Goal: Task Accomplishment & Management: Manage account settings

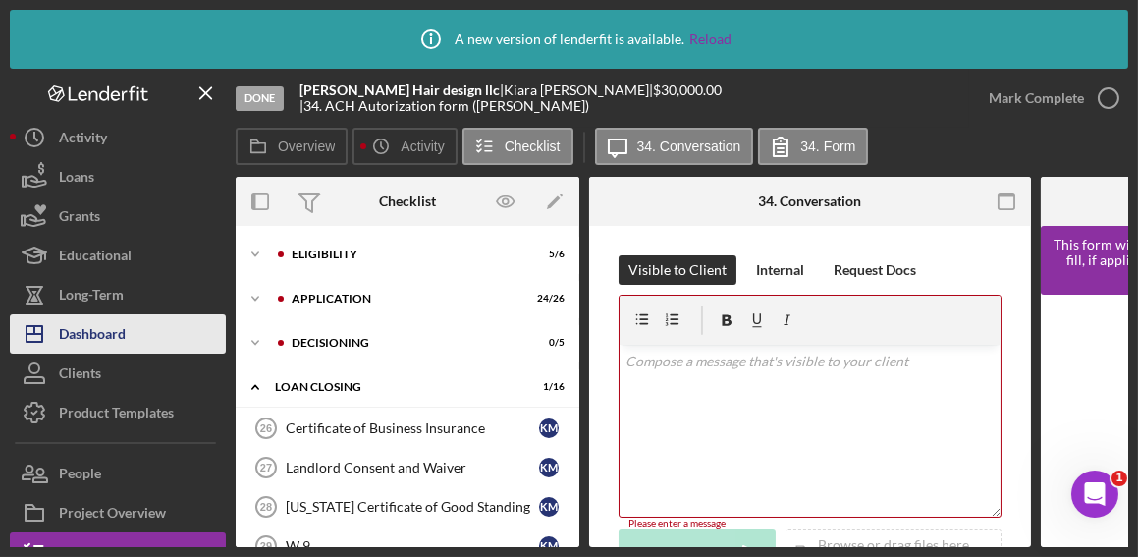
click at [109, 327] on div "Dashboard" at bounding box center [92, 336] width 67 height 44
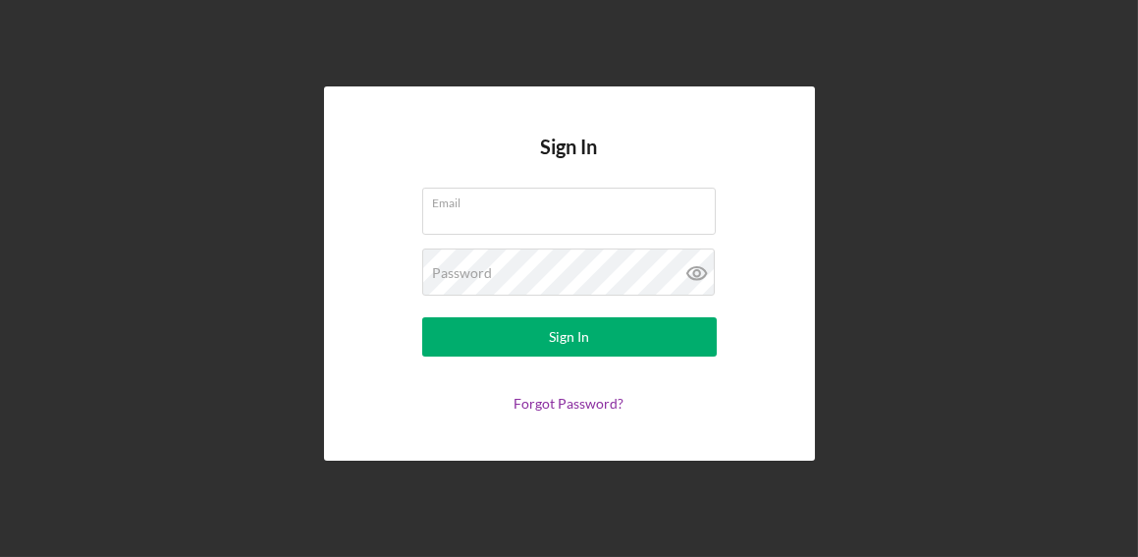
type input "[EMAIL_ADDRESS][DOMAIN_NAME]"
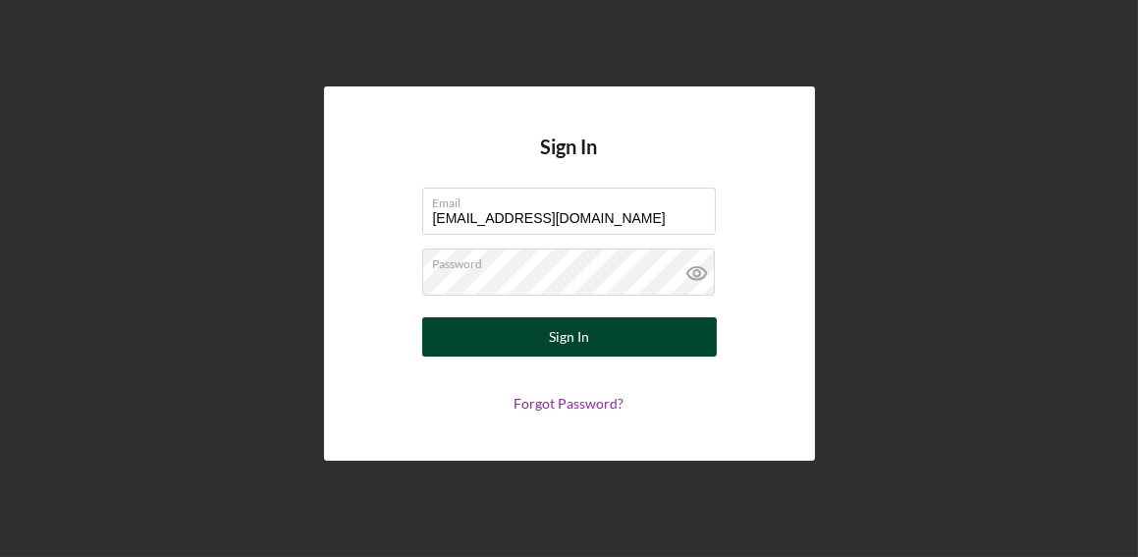
click at [545, 329] on button "Sign In" at bounding box center [569, 336] width 295 height 39
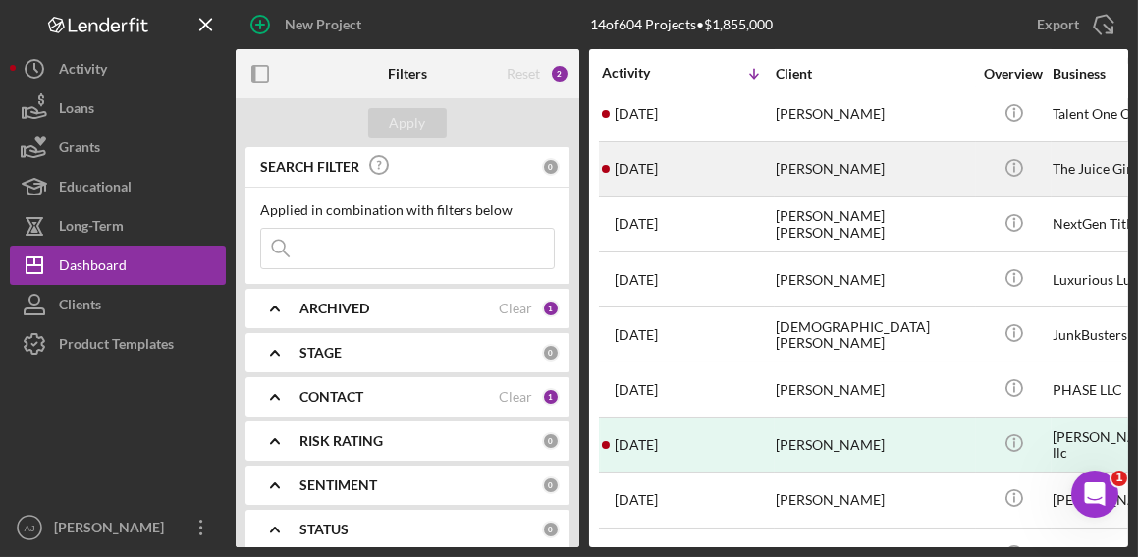
scroll to position [178, 0]
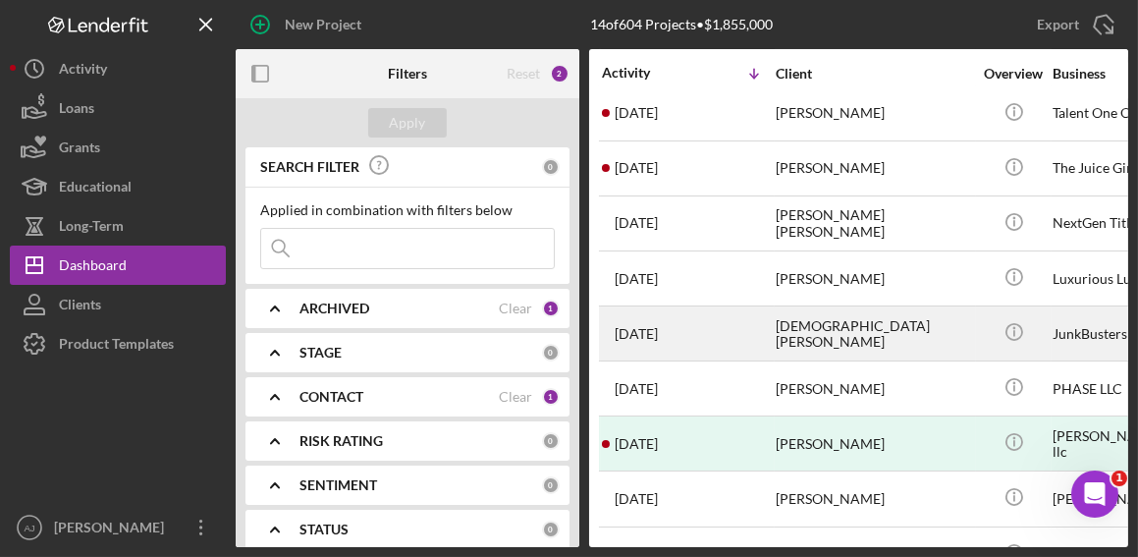
click at [814, 317] on div "[DEMOGRAPHIC_DATA][PERSON_NAME]" at bounding box center [874, 333] width 196 height 52
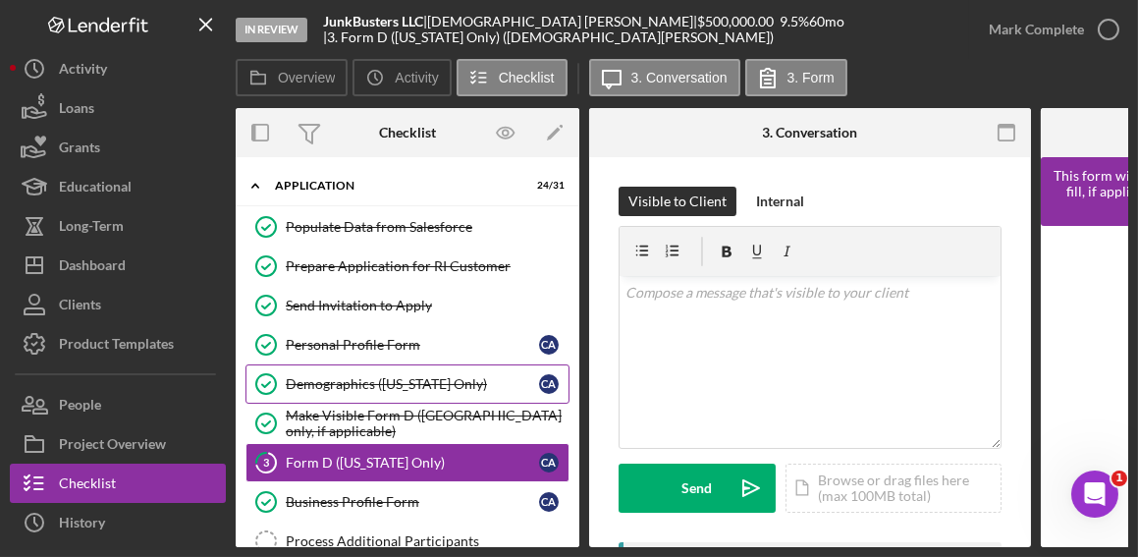
click at [397, 368] on link "Demographics ([US_STATE] Only) Demographics ([US_STATE] Only) C A" at bounding box center [408, 383] width 324 height 39
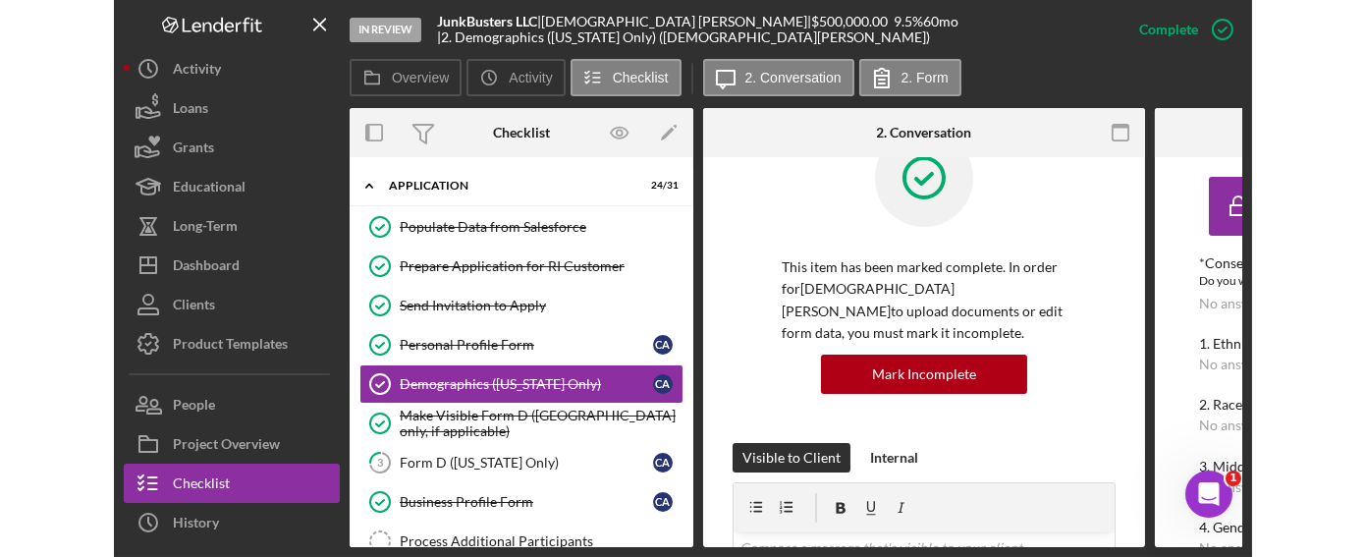
scroll to position [88, 0]
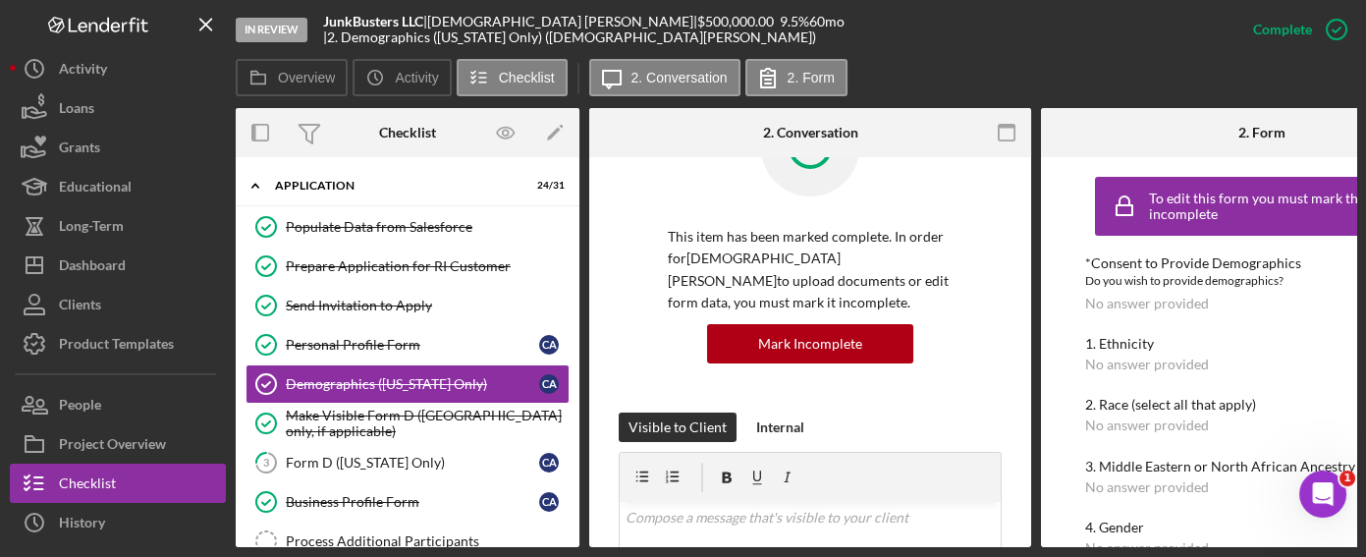
click at [1137, 383] on div "*Consent to Provide Demographics Do you wish to provide demographics? No answer…" at bounding box center [1262, 466] width 354 height 422
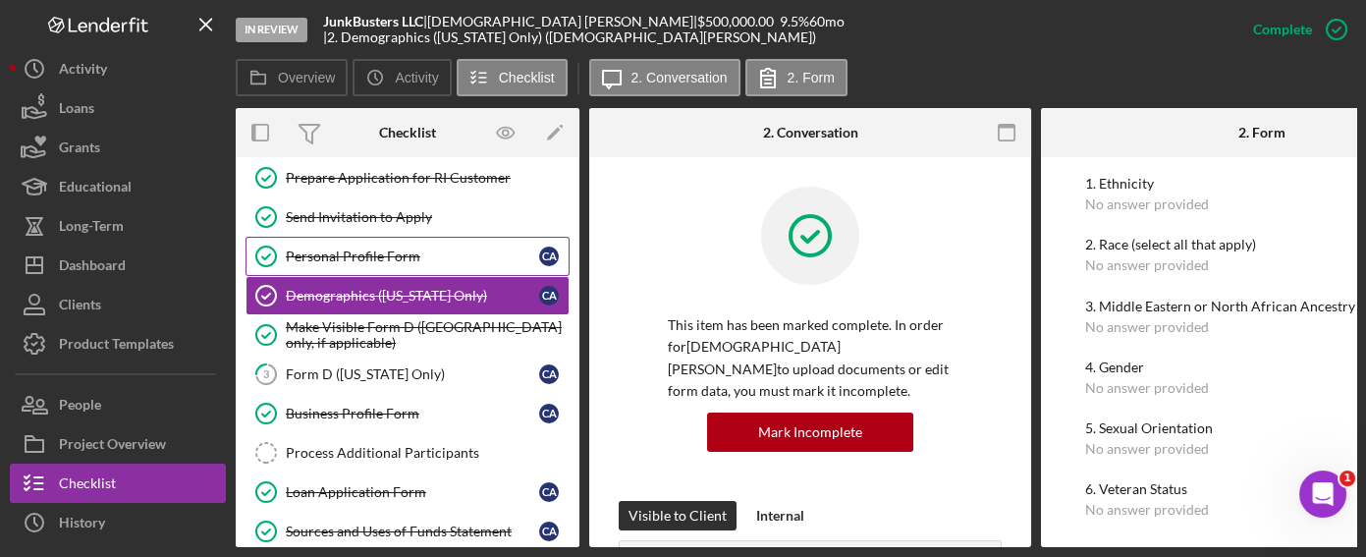
click at [401, 256] on div "Personal Profile Form" at bounding box center [412, 256] width 253 height 16
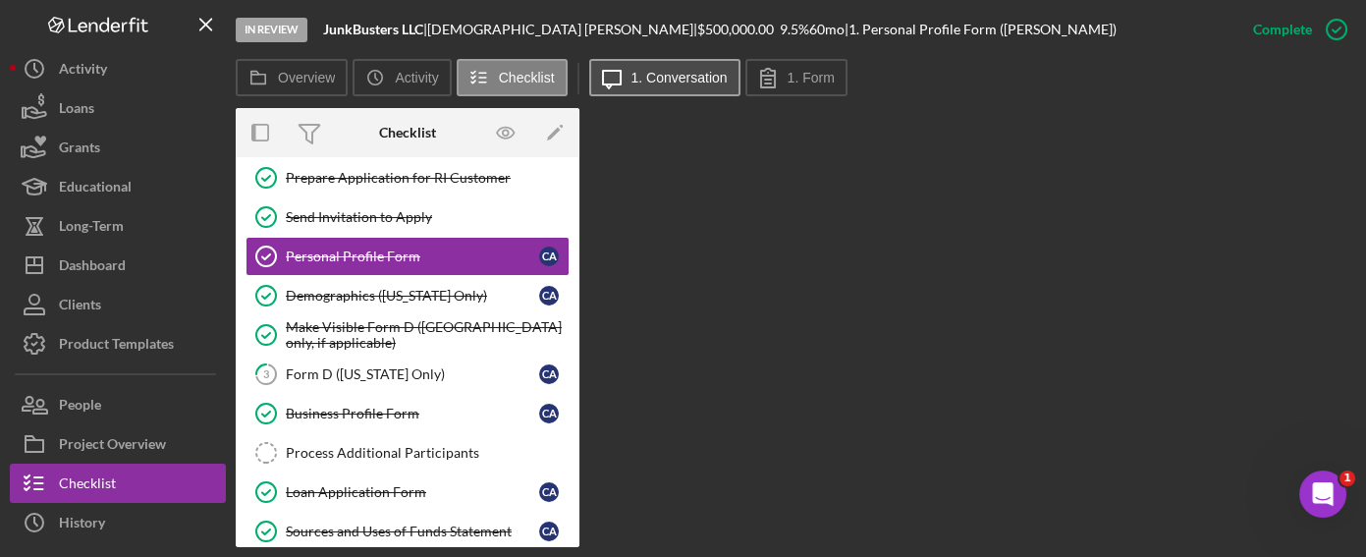
click at [628, 79] on icon "Icon/Message" at bounding box center [611, 77] width 49 height 49
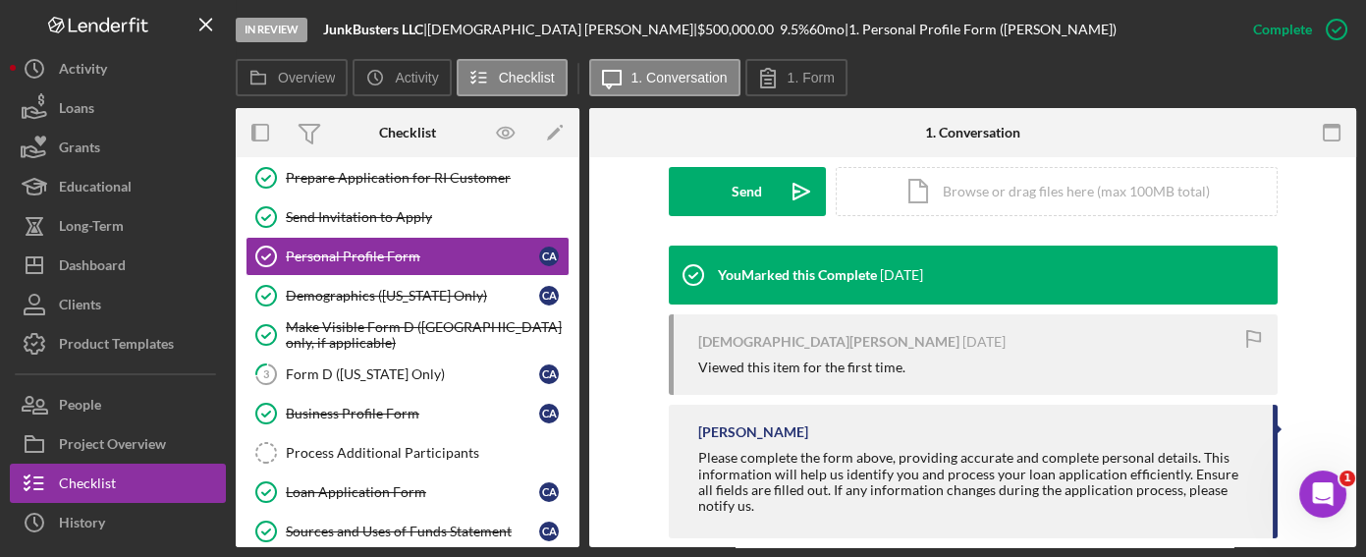
scroll to position [596, 0]
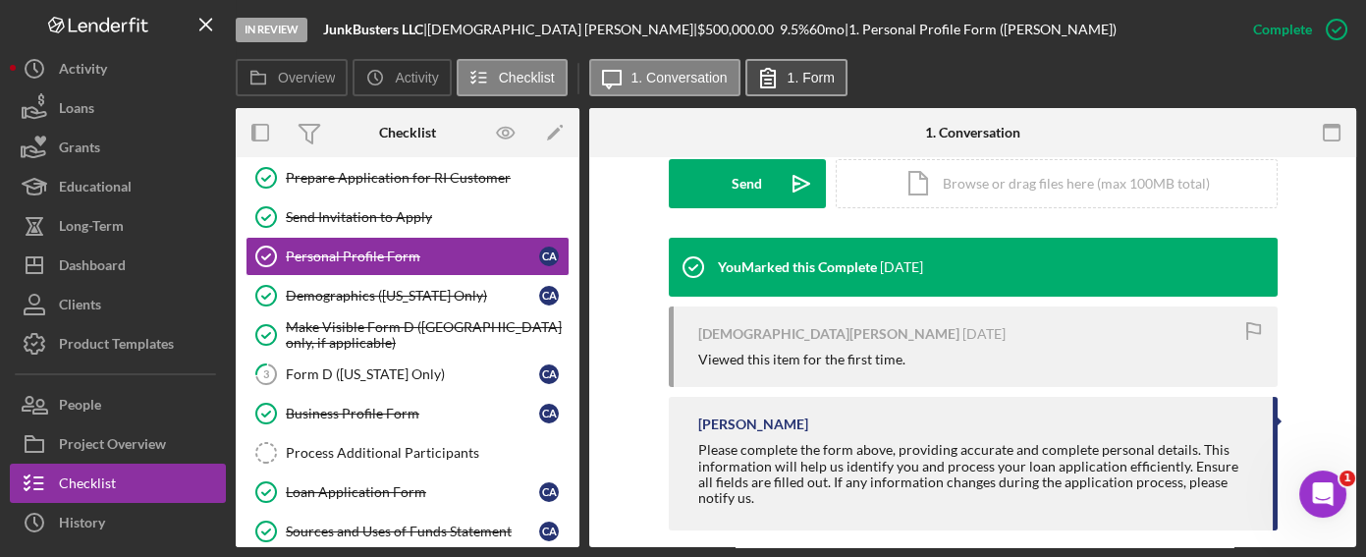
click at [827, 83] on label "1. Form" at bounding box center [811, 78] width 47 height 16
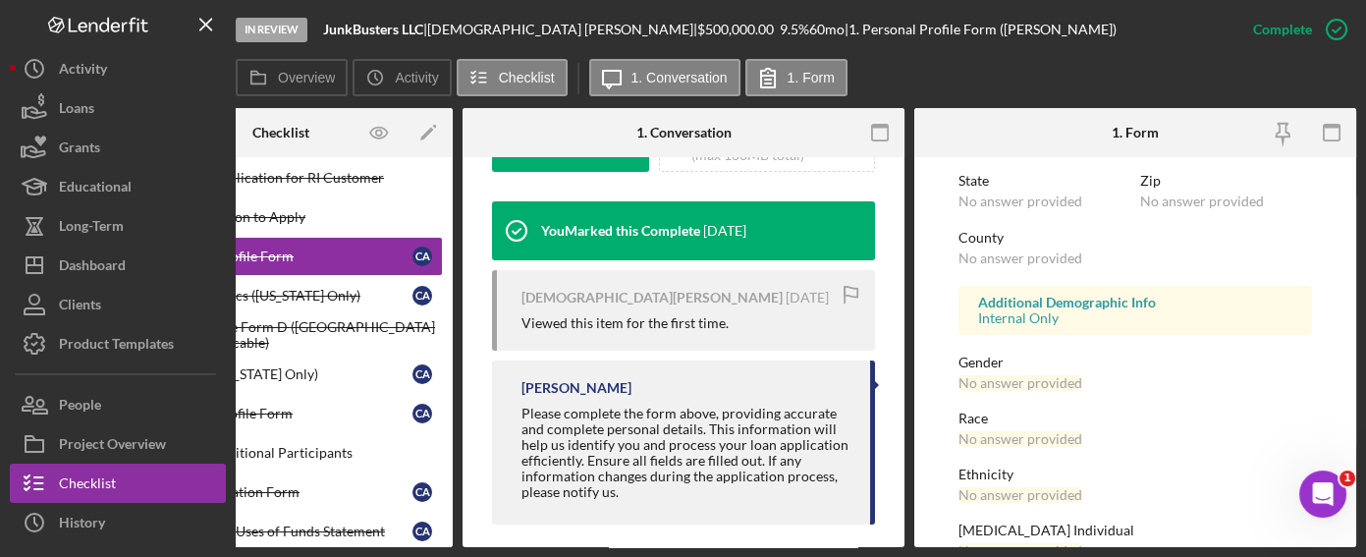
scroll to position [457, 0]
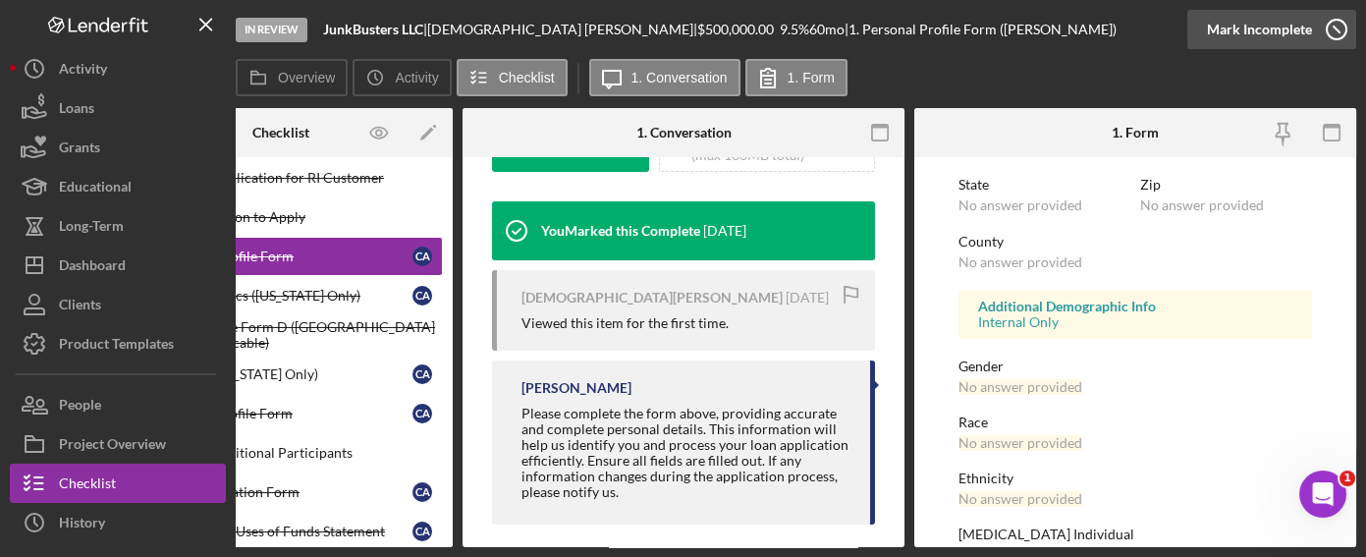
click at [1137, 34] on icon "button" at bounding box center [1336, 29] width 49 height 49
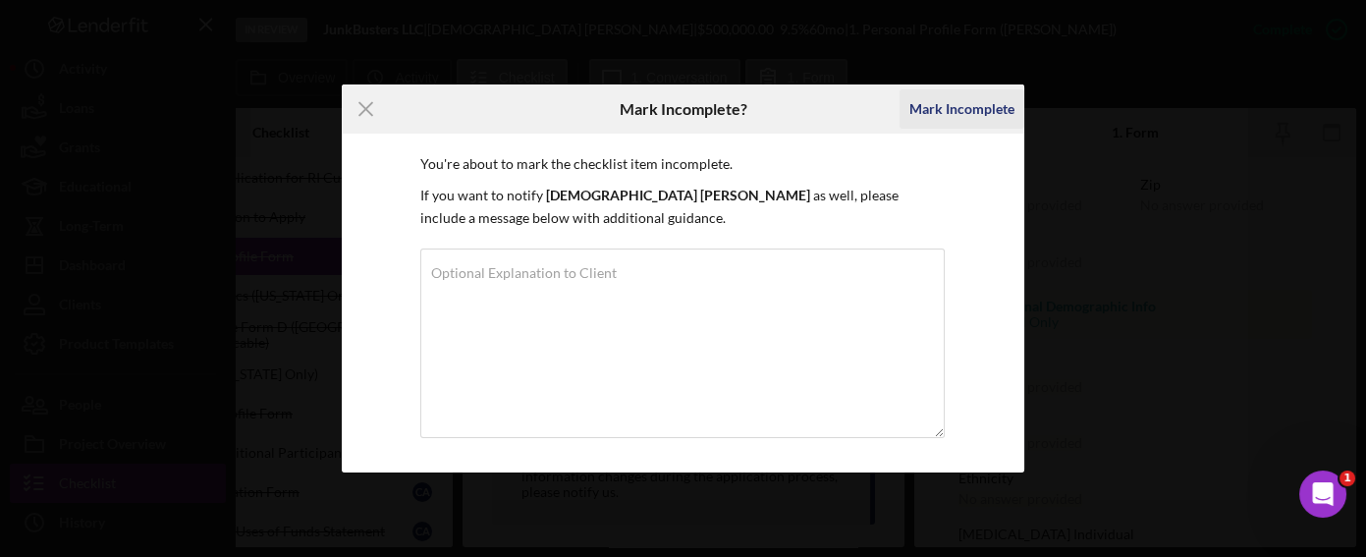
click at [971, 109] on div "Mark Incomplete" at bounding box center [961, 108] width 105 height 39
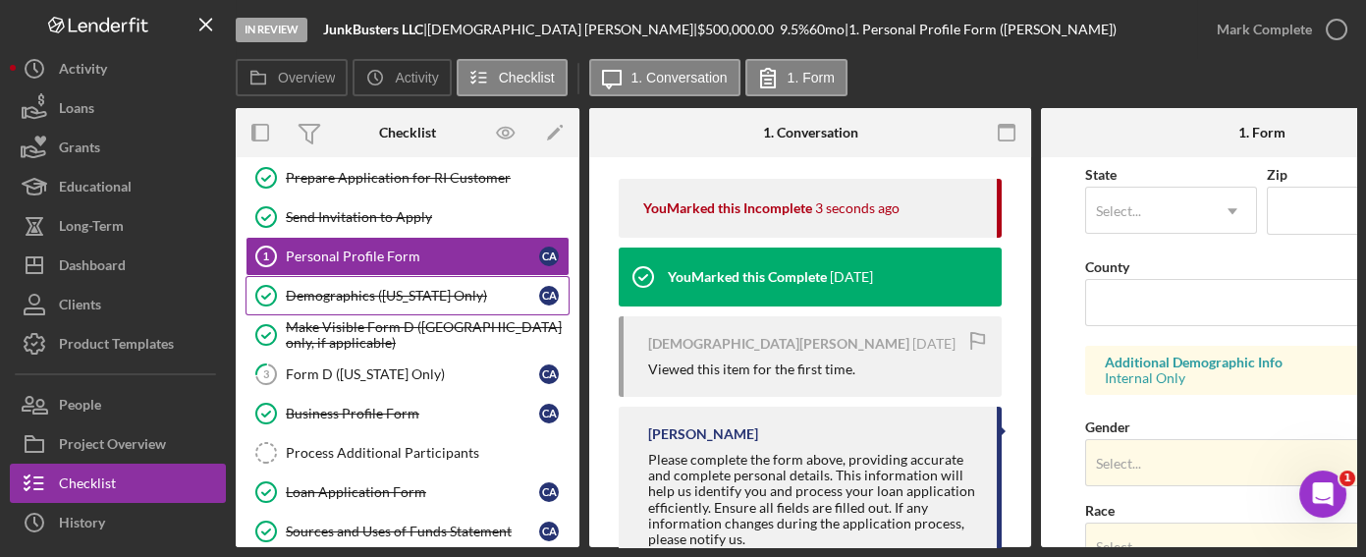
click at [412, 300] on div "Demographics ([US_STATE] Only)" at bounding box center [412, 296] width 253 height 16
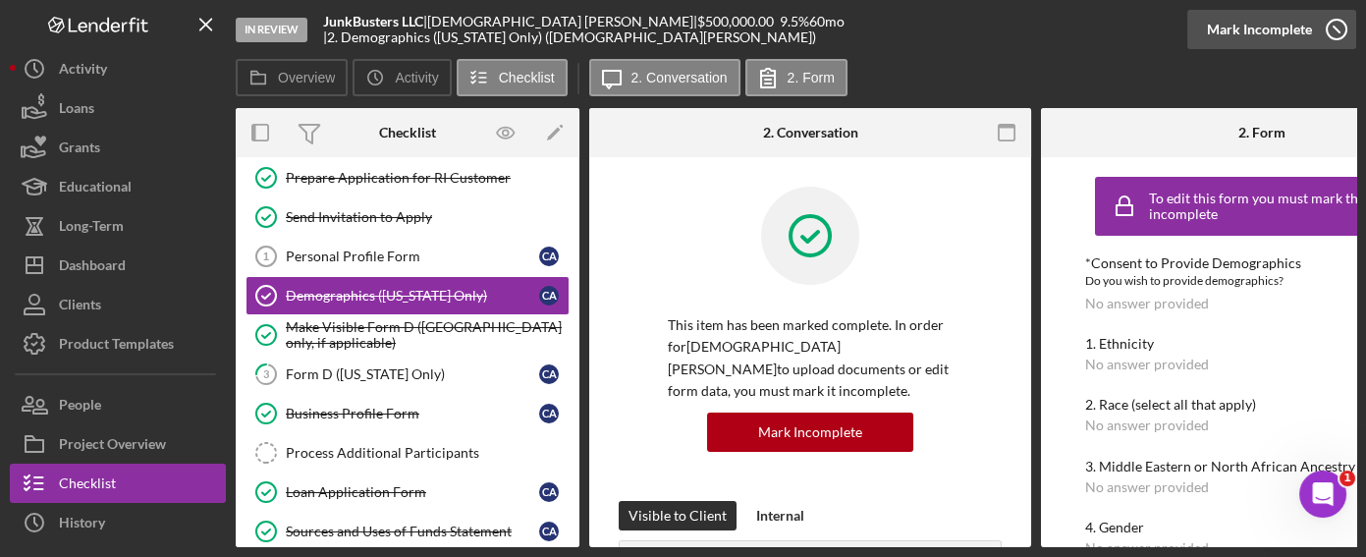
click at [1137, 31] on div "Mark Incomplete" at bounding box center [1259, 29] width 105 height 39
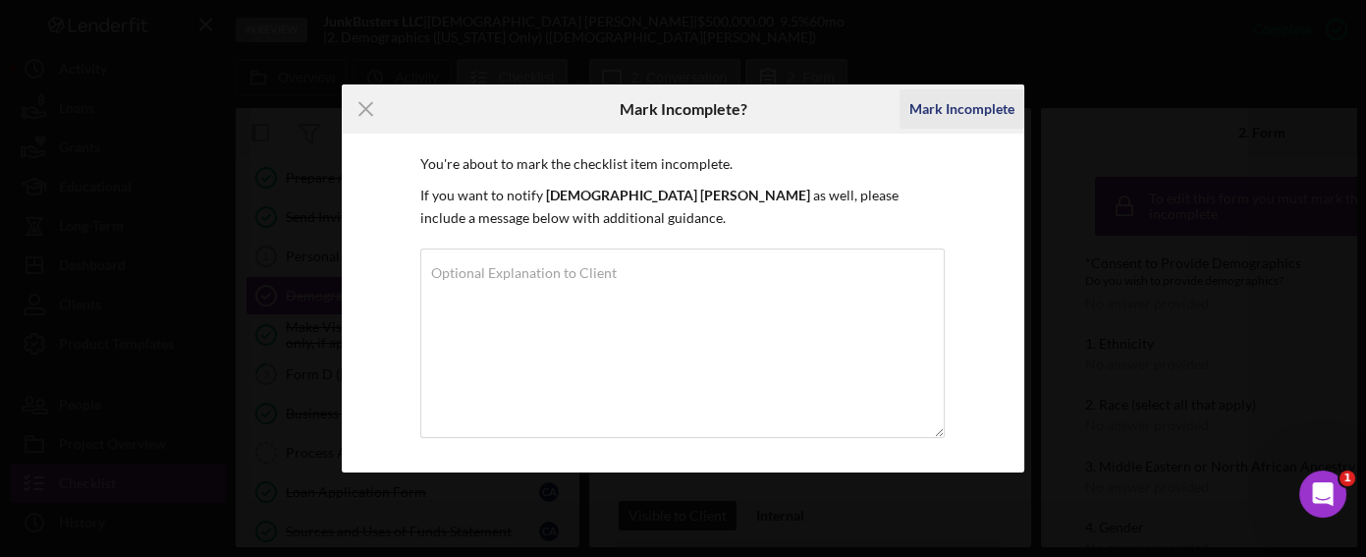
click at [942, 113] on div "Mark Incomplete" at bounding box center [961, 108] width 105 height 39
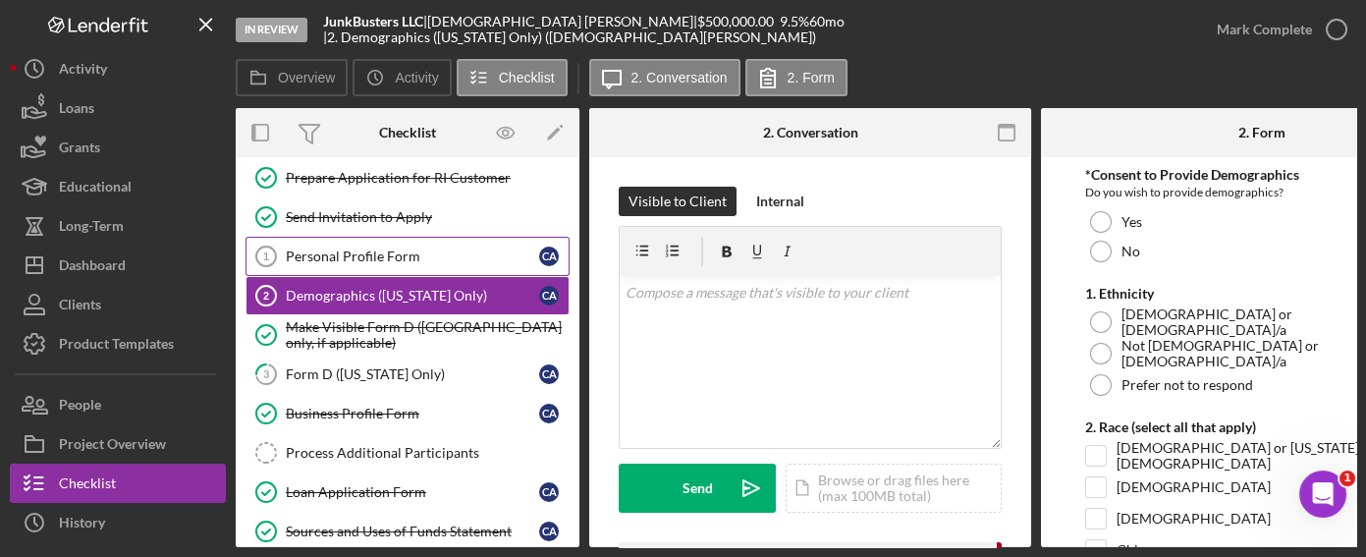
click at [396, 256] on div "Personal Profile Form" at bounding box center [412, 256] width 253 height 16
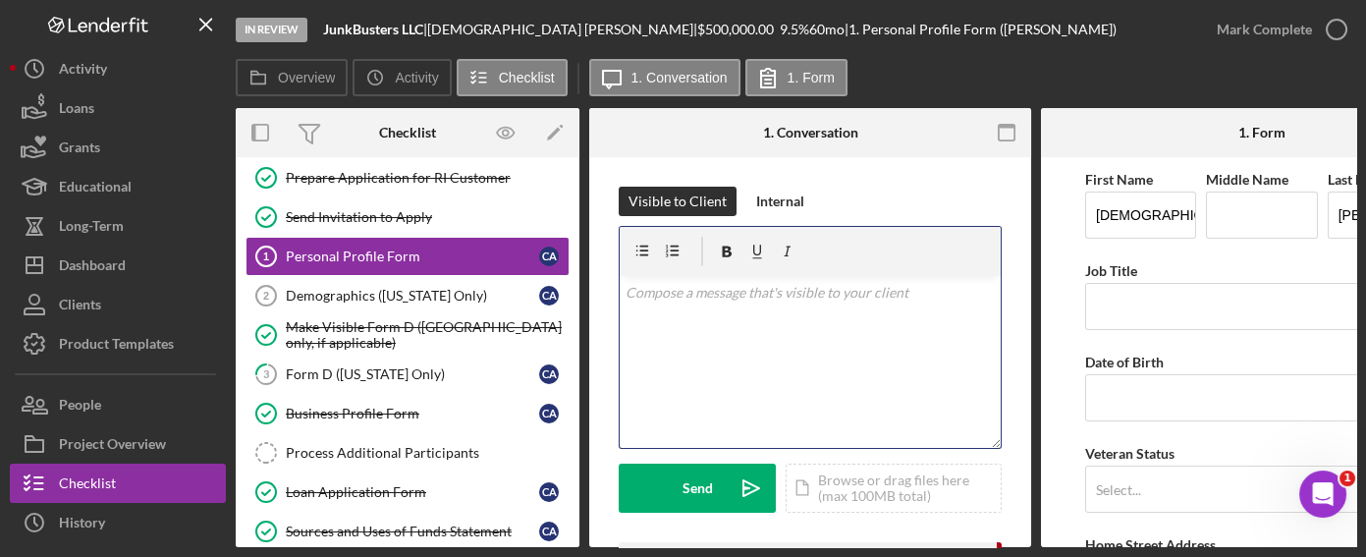
click at [707, 316] on div "v Color teal Color pink Remove color Add row above Add row below Add column bef…" at bounding box center [810, 362] width 381 height 172
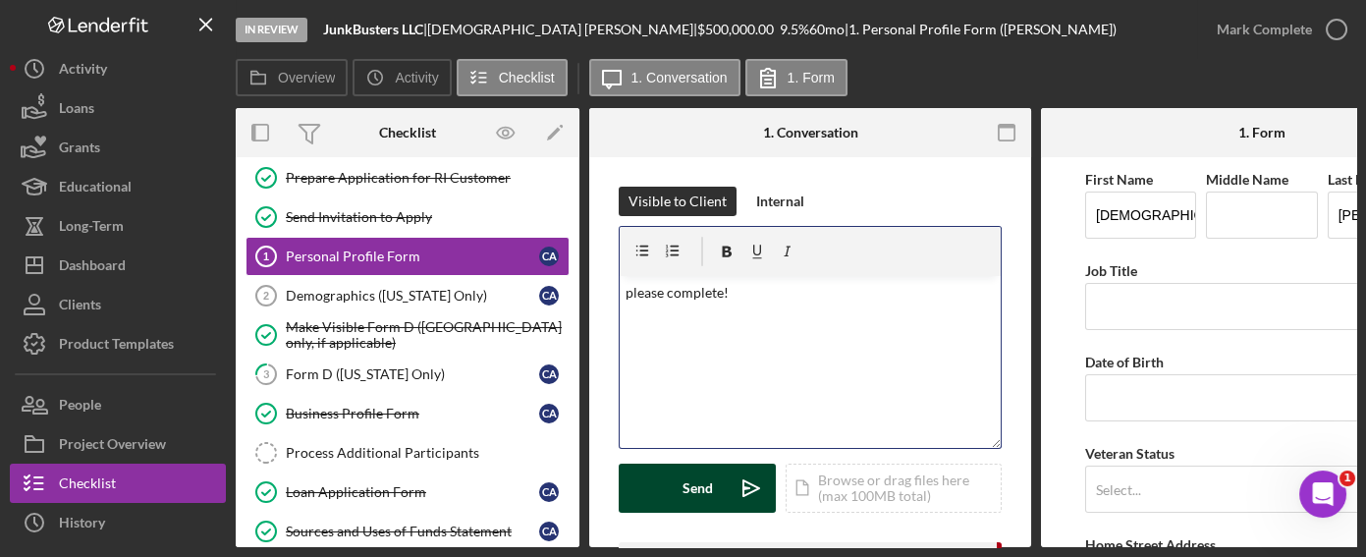
click at [660, 492] on button "Send Icon/icon-invite-send" at bounding box center [697, 488] width 157 height 49
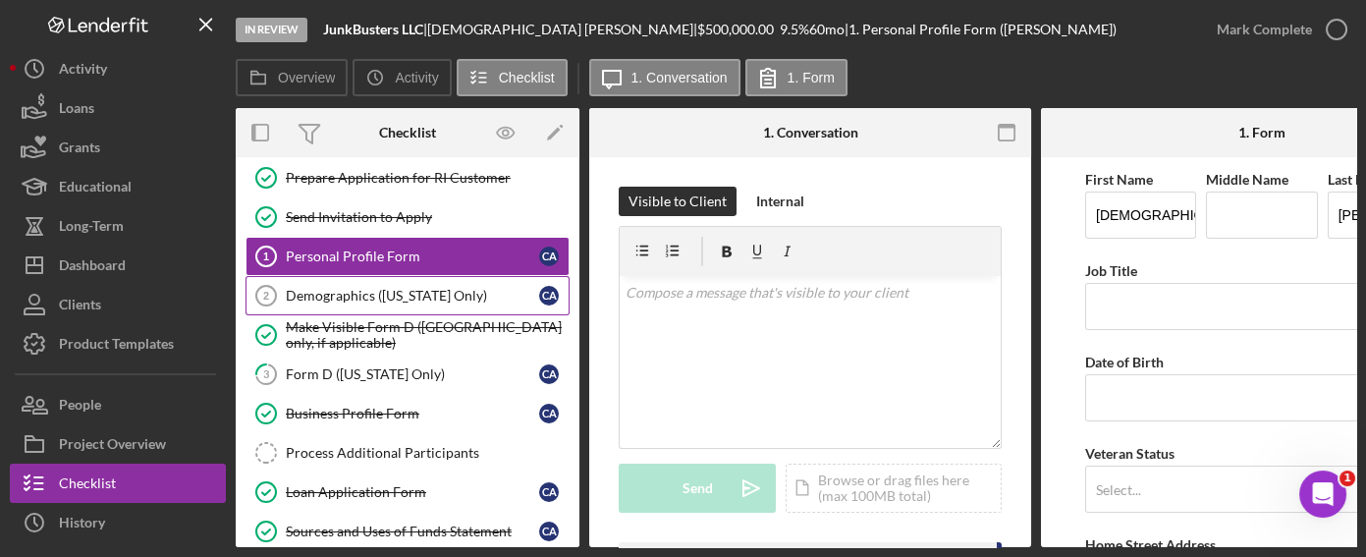
click at [471, 298] on div "Demographics ([US_STATE] Only)" at bounding box center [412, 296] width 253 height 16
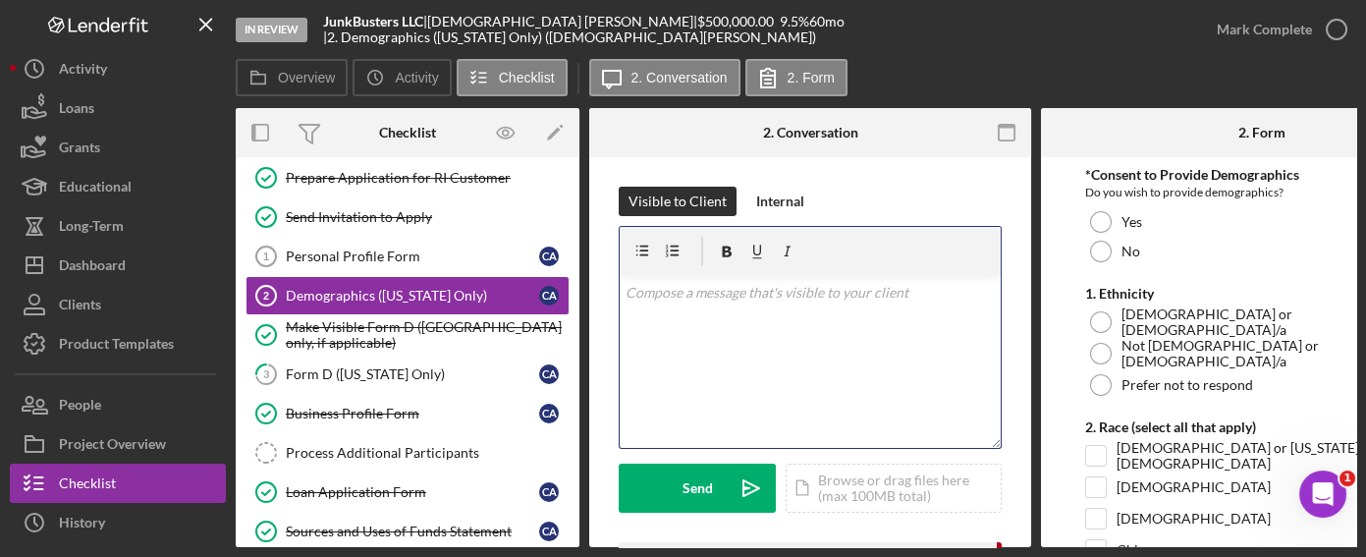
click at [705, 305] on div "v Color teal Color pink Remove color Add row above Add row below Add column bef…" at bounding box center [810, 362] width 381 height 172
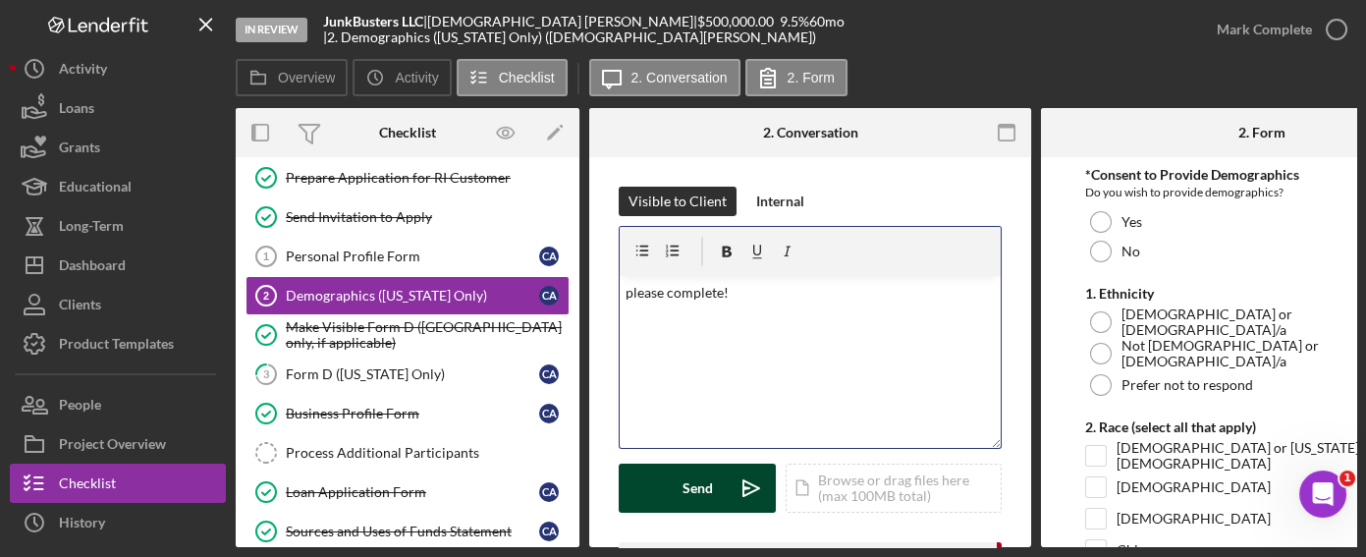
click at [677, 481] on button "Send Icon/icon-invite-send" at bounding box center [697, 488] width 157 height 49
